Goal: Task Accomplishment & Management: Use online tool/utility

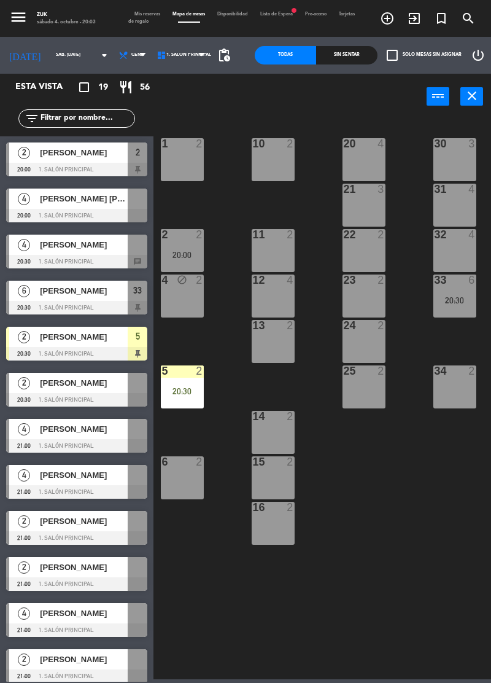
click at [188, 390] on div "20:30" at bounding box center [182, 391] width 43 height 9
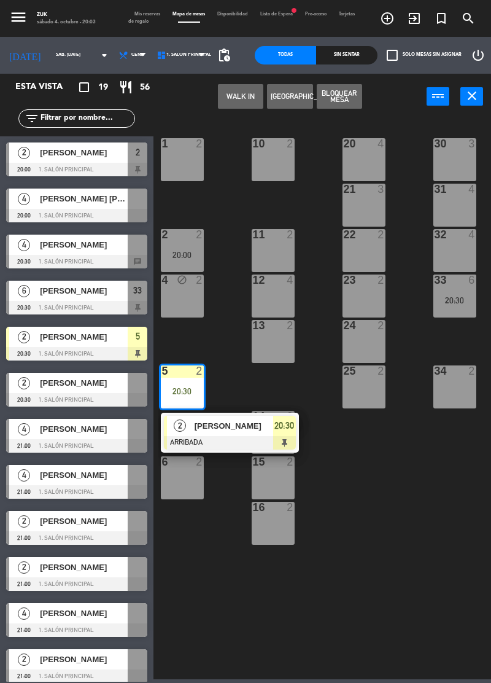
click at [340, 101] on button "Bloquear Mesa" at bounding box center [339, 96] width 45 height 25
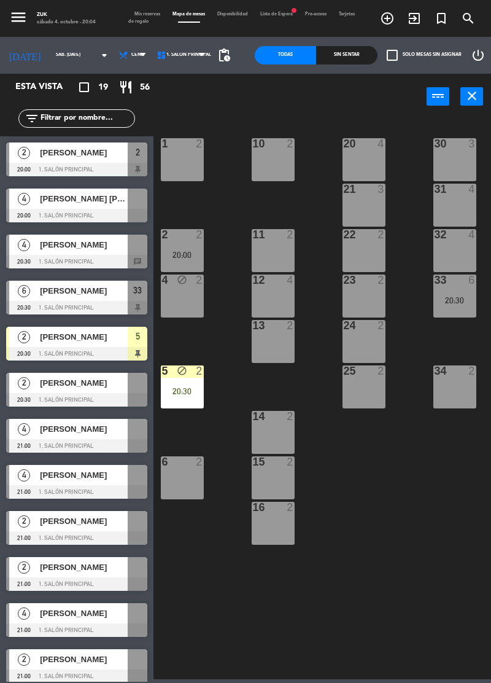
click at [59, 209] on div at bounding box center [76, 216] width 141 height 14
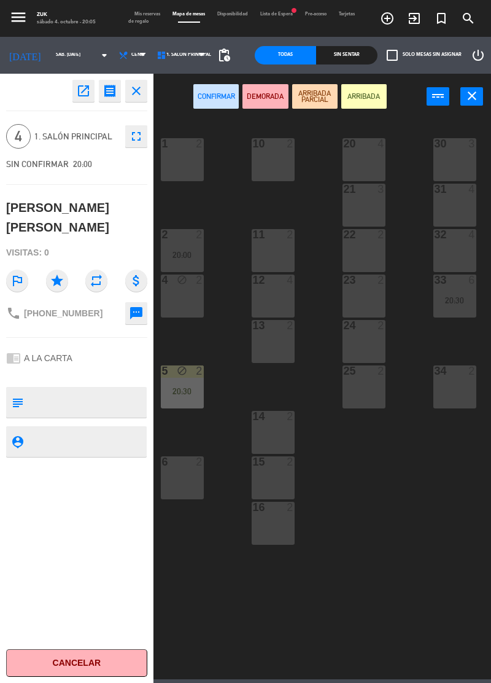
click at [138, 90] on icon "close" at bounding box center [136, 91] width 15 height 15
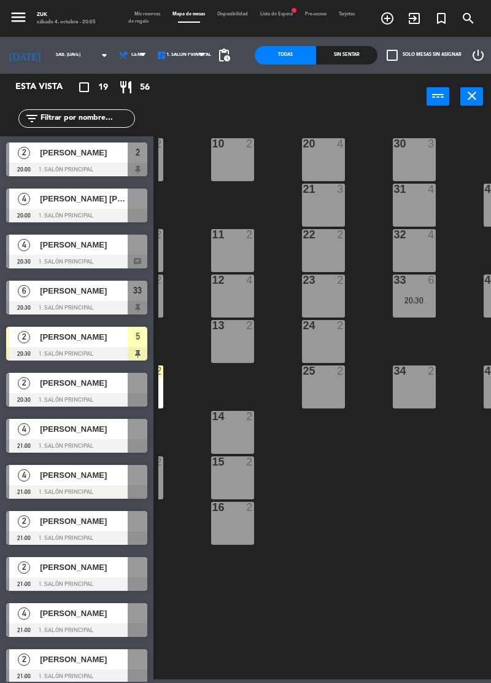
scroll to position [0, 52]
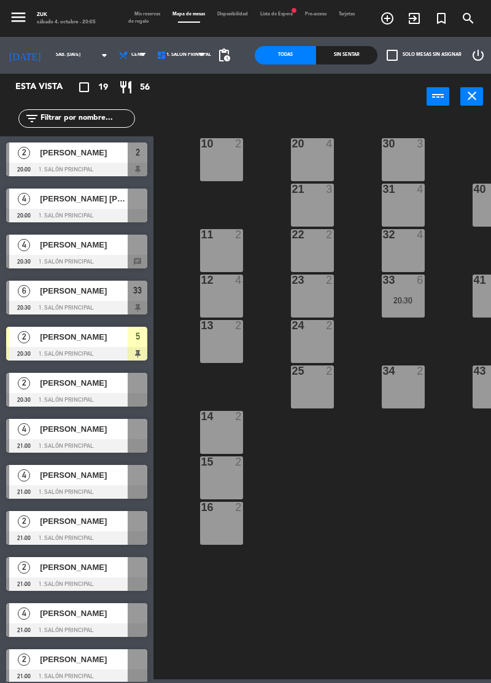
click at [314, 203] on div "21 3" at bounding box center [312, 205] width 43 height 43
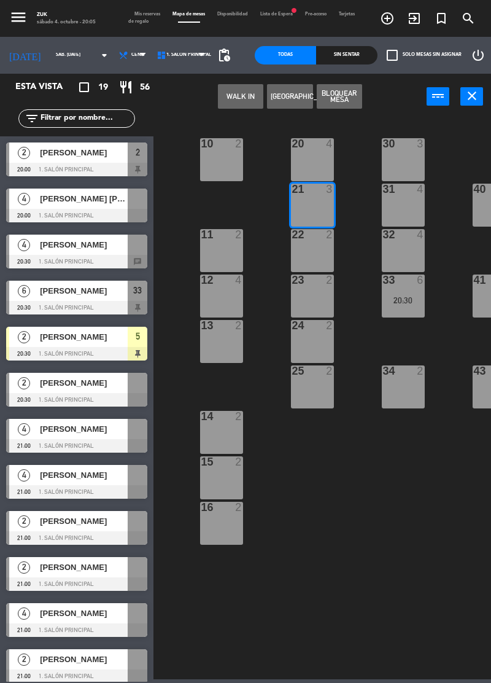
click at [343, 87] on button "Bloquear Mesa" at bounding box center [339, 96] width 45 height 25
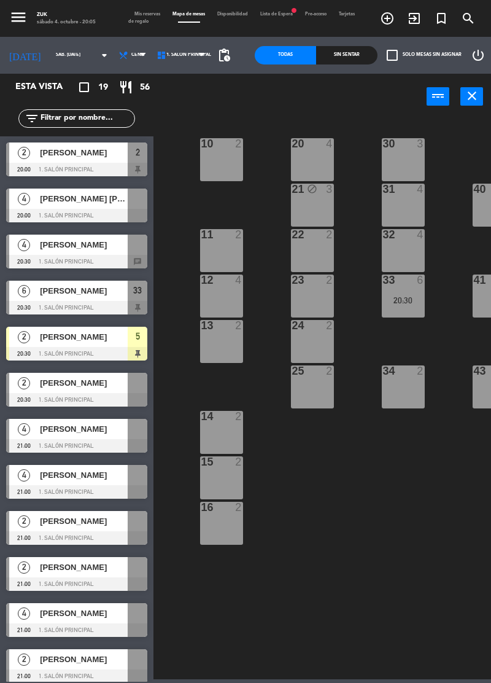
click at [91, 206] on div "[PERSON_NAME] [PERSON_NAME]" at bounding box center [83, 199] width 89 height 20
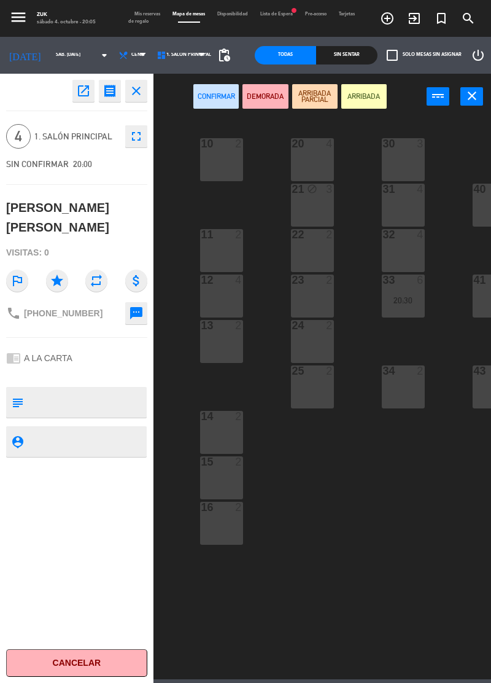
click at [222, 93] on button "Confirmar" at bounding box center [215, 96] width 45 height 25
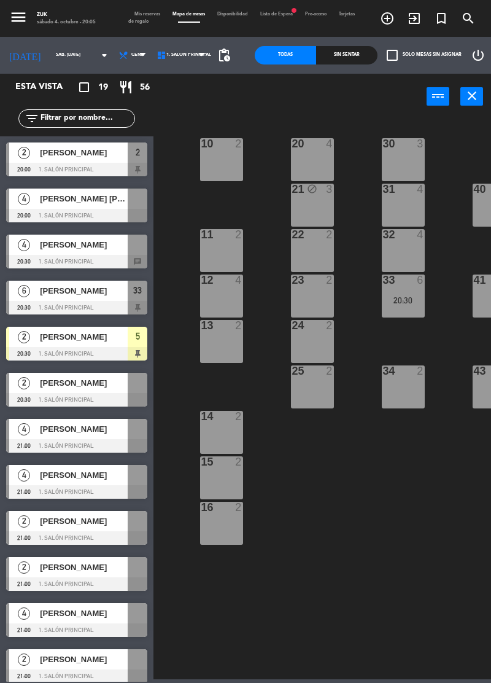
click at [84, 205] on span "[PERSON_NAME] [PERSON_NAME]" at bounding box center [84, 198] width 88 height 13
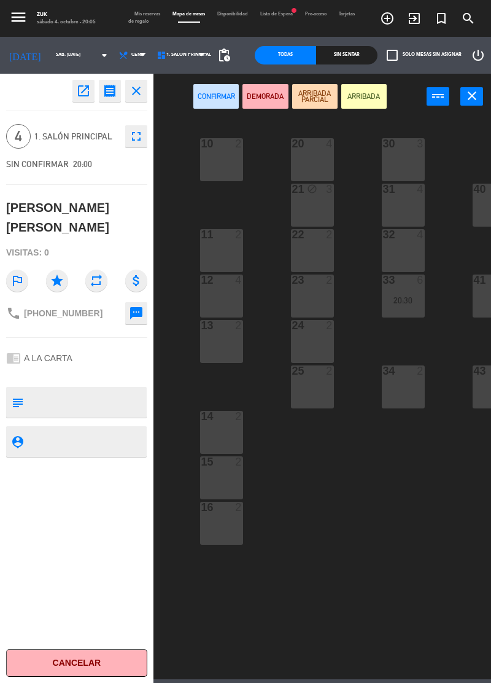
click at [314, 206] on div "21 block 3" at bounding box center [312, 205] width 43 height 43
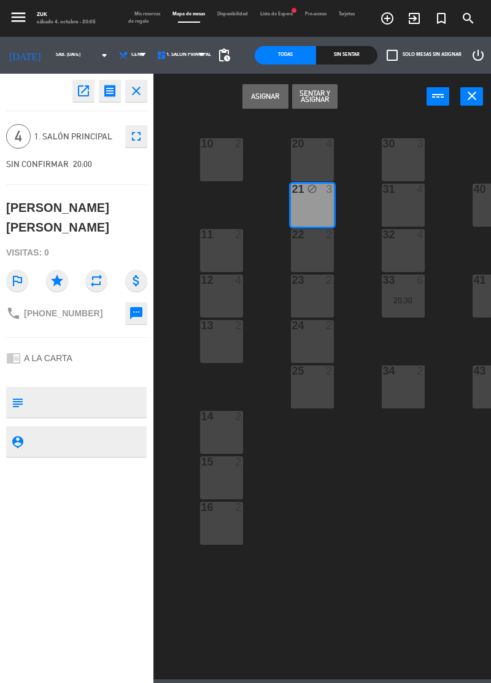
click at [276, 101] on button "Asignar" at bounding box center [265, 96] width 45 height 25
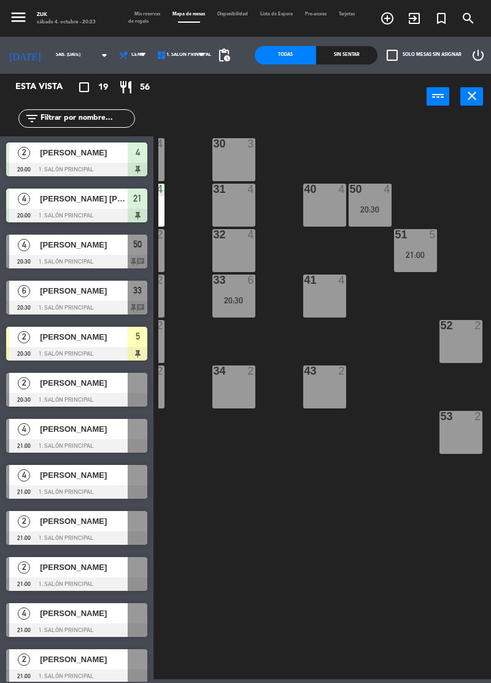
click at [52, 252] on div "[PERSON_NAME]" at bounding box center [83, 245] width 89 height 20
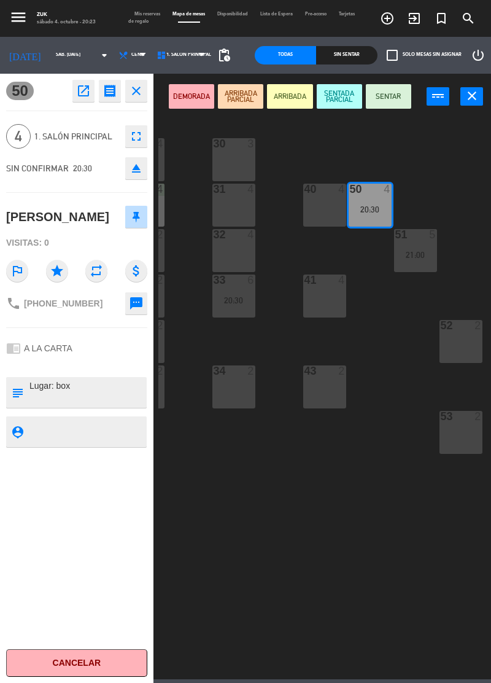
click at [140, 86] on icon "close" at bounding box center [136, 91] width 15 height 15
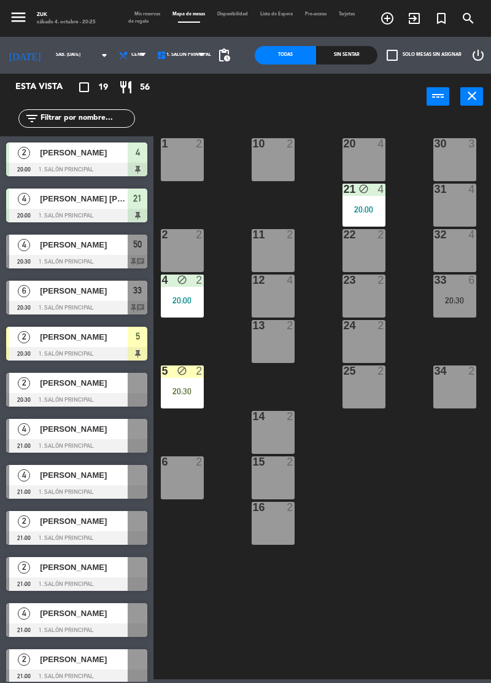
click at [93, 434] on span "[PERSON_NAME]" at bounding box center [84, 428] width 88 height 13
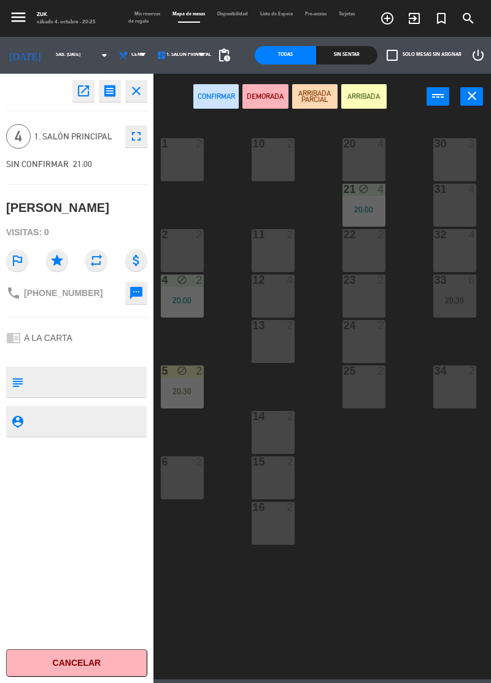
click at [278, 300] on div "12 4" at bounding box center [273, 295] width 43 height 43
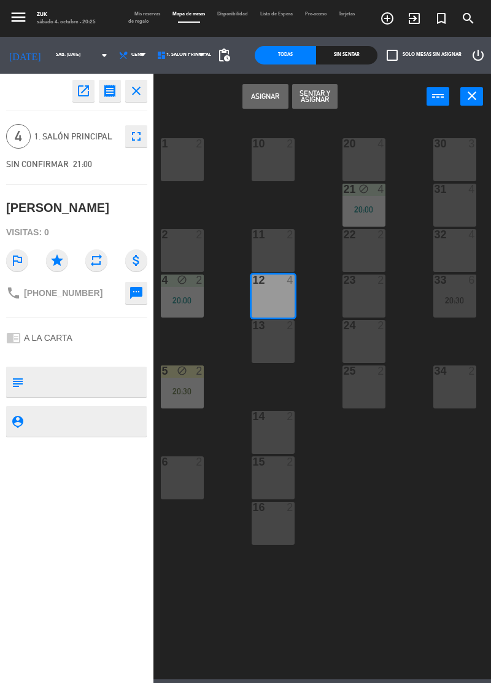
click at [263, 99] on button "Asignar" at bounding box center [265, 96] width 45 height 25
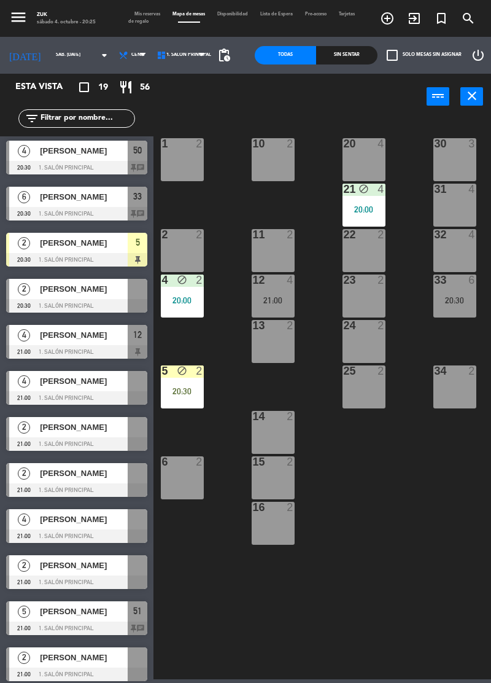
scroll to position [94, 0]
click at [63, 390] on div "[PERSON_NAME]" at bounding box center [83, 381] width 89 height 20
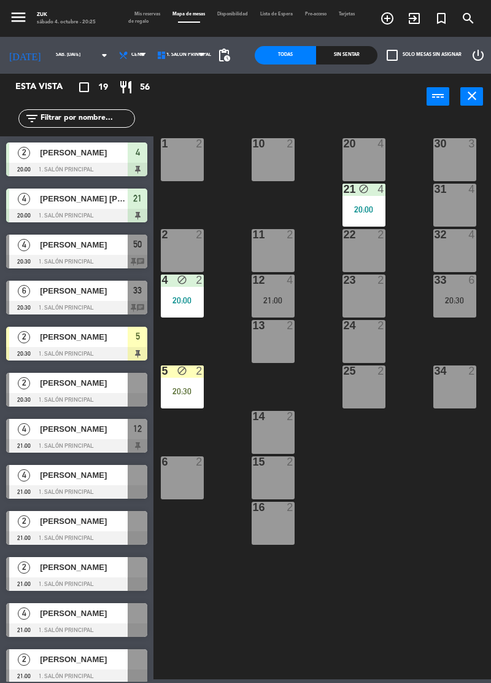
click at [422, 475] on div "1 2 10 2 20 4 30 3 21 block 4 20:00 31 4 40 4 50 4 20:30 2 2 11 2 22 2 32 4 51 …" at bounding box center [324, 397] width 333 height 563
click at [60, 386] on span "[PERSON_NAME]" at bounding box center [84, 382] width 88 height 13
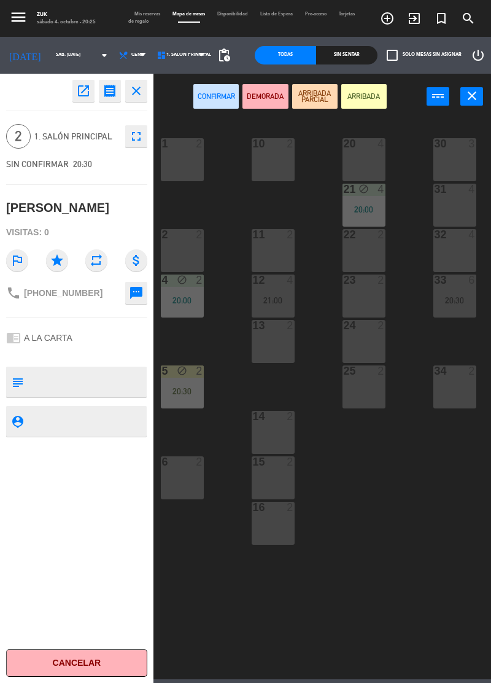
click at [146, 88] on button "close" at bounding box center [136, 91] width 22 height 22
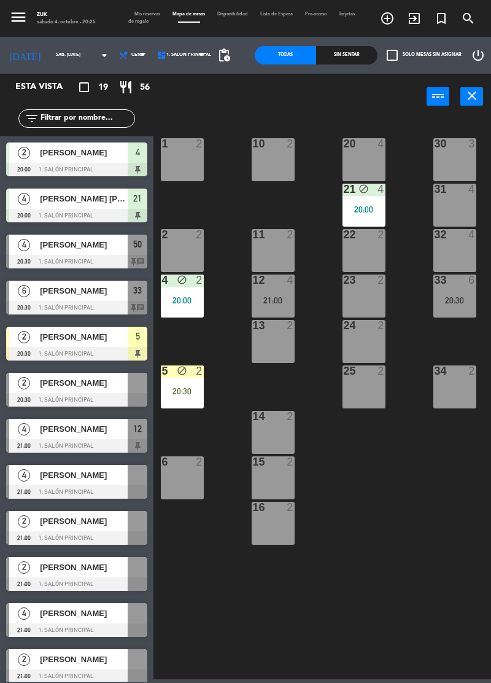
click at [49, 387] on span "[PERSON_NAME]" at bounding box center [84, 382] width 88 height 13
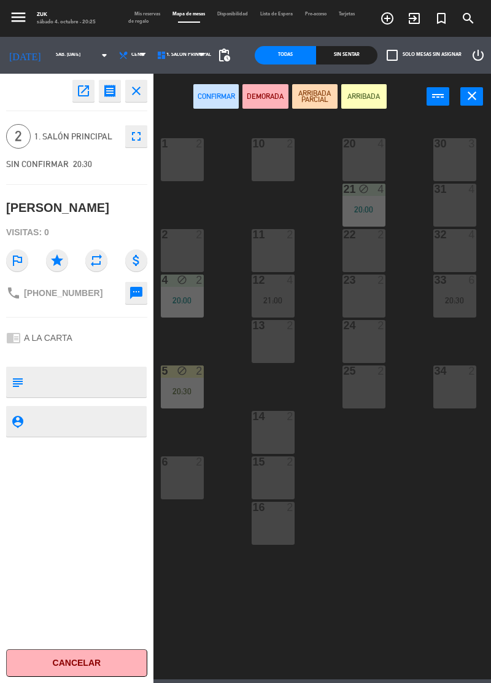
click at [183, 249] on div "2 2" at bounding box center [182, 250] width 43 height 43
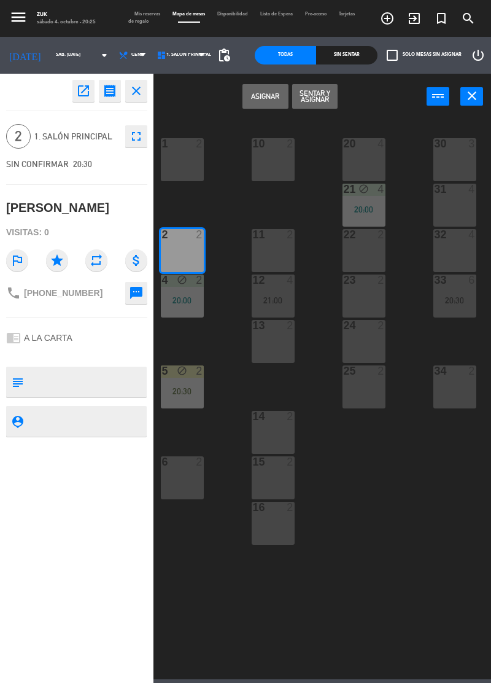
click at [270, 99] on button "Asignar" at bounding box center [265, 96] width 45 height 25
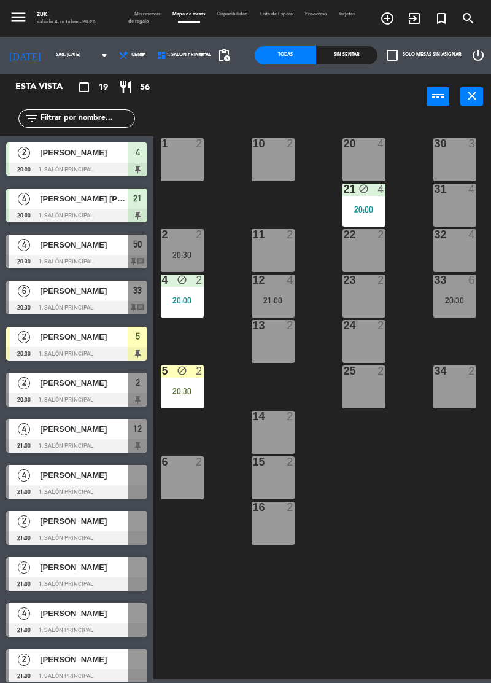
click at [106, 391] on div "[PERSON_NAME]" at bounding box center [83, 383] width 89 height 20
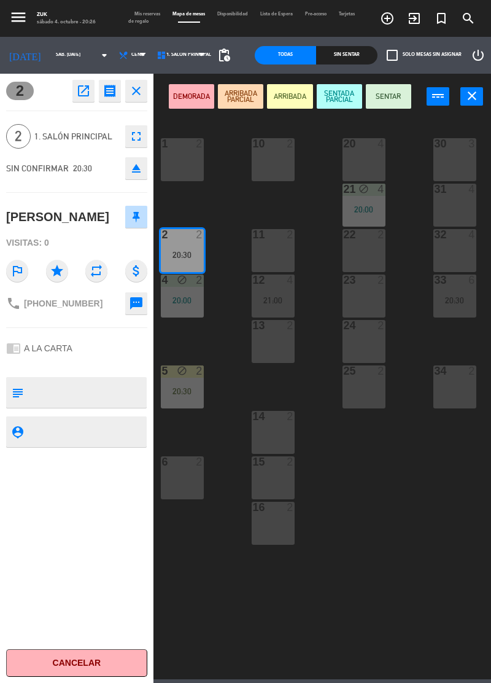
click at [394, 98] on button "SENTAR" at bounding box center [388, 96] width 45 height 25
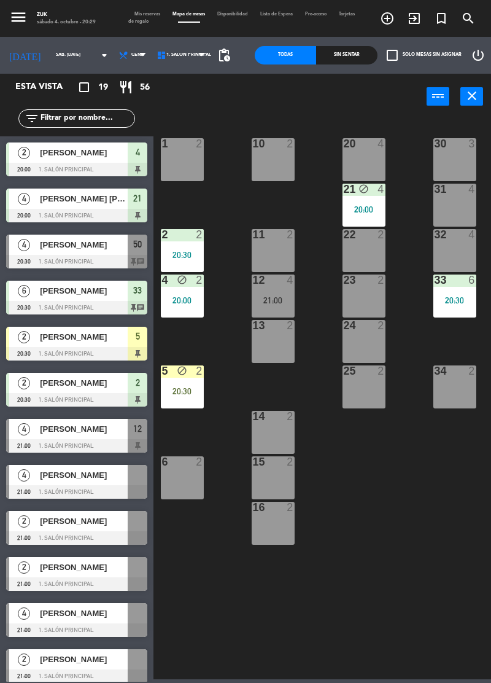
click at [464, 289] on div "33 6 20:30" at bounding box center [455, 295] width 43 height 43
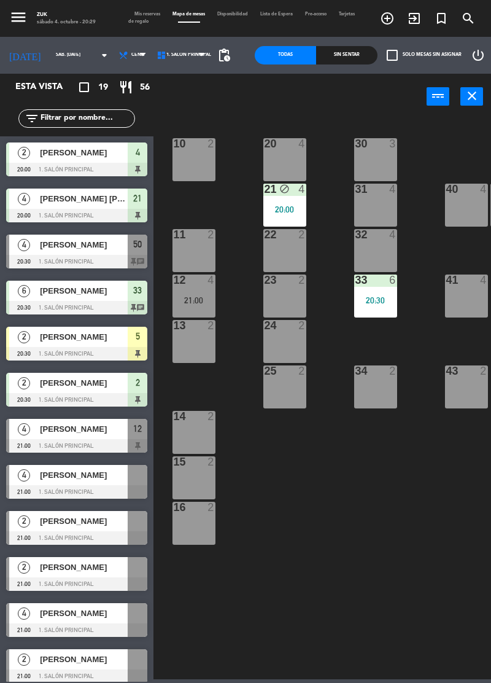
scroll to position [0, 117]
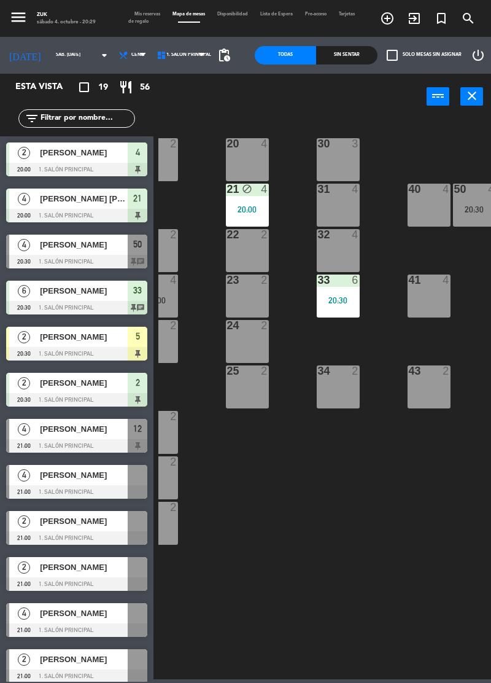
click at [340, 294] on div "33 6 20:30" at bounding box center [338, 295] width 43 height 43
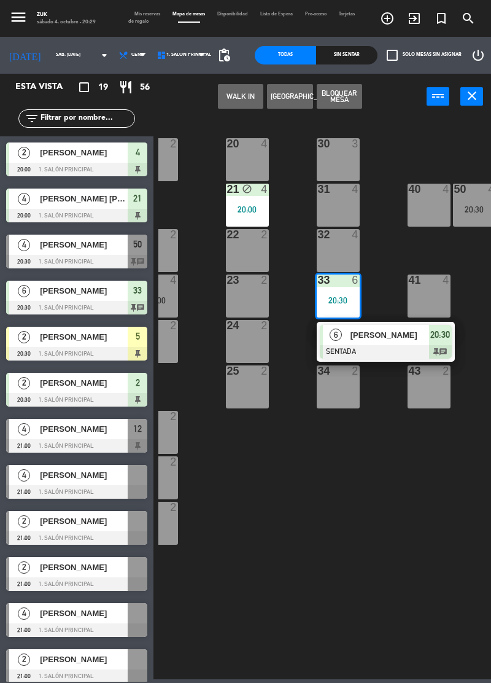
click at [336, 297] on div "20:30" at bounding box center [338, 300] width 43 height 9
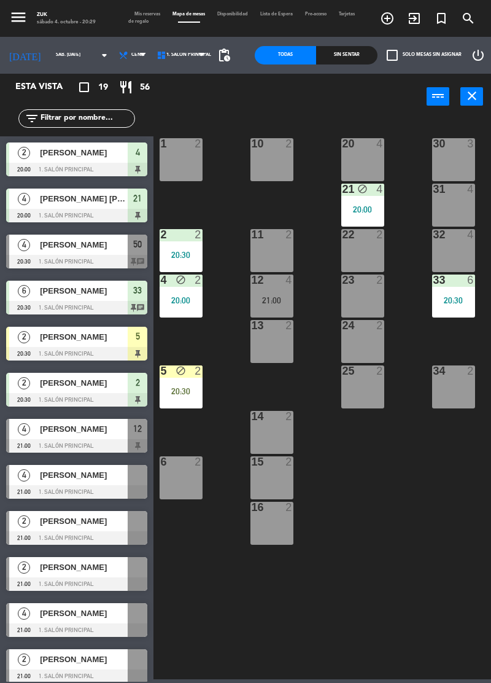
scroll to position [0, 0]
